Goal: Navigation & Orientation: Find specific page/section

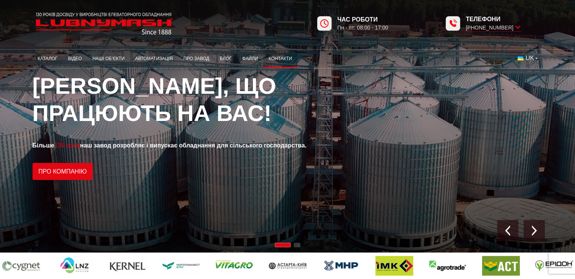
click at [277, 60] on link "Контакти" at bounding box center [280, 58] width 34 height 15
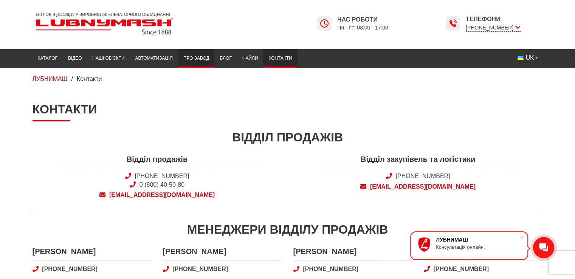
click at [205, 53] on link "Про завод" at bounding box center [196, 58] width 36 height 15
